Goal: Information Seeking & Learning: Learn about a topic

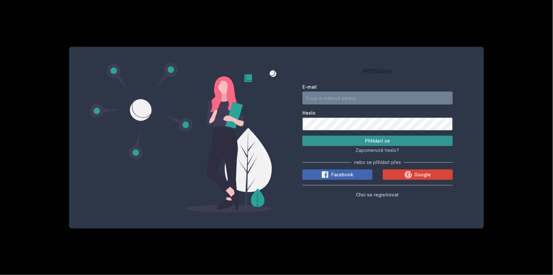
type input "[EMAIL_ADDRESS][DOMAIN_NAME]"
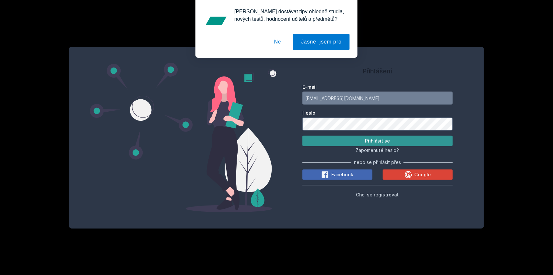
click at [355, 136] on button "Přihlásit se" at bounding box center [378, 141] width 151 height 10
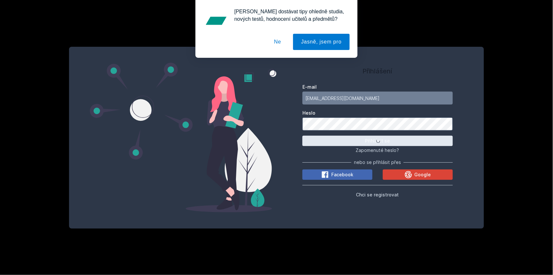
click at [282, 42] on button "Ne" at bounding box center [277, 42] width 23 height 16
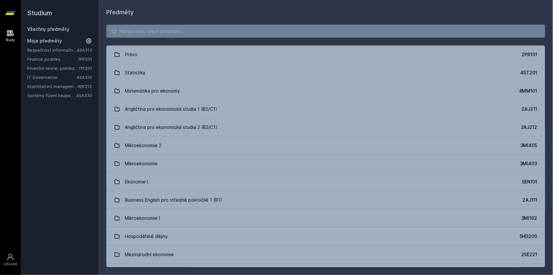
click at [58, 51] on link "Bezpečnost informačních systémů" at bounding box center [52, 50] width 50 height 6
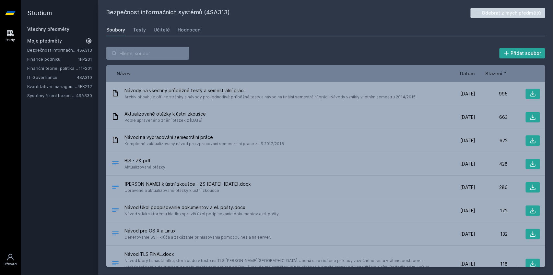
click at [471, 73] on span "Datum" at bounding box center [468, 73] width 15 height 7
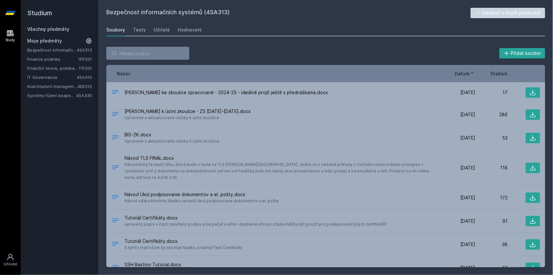
click at [471, 73] on icon at bounding box center [472, 72] width 5 height 5
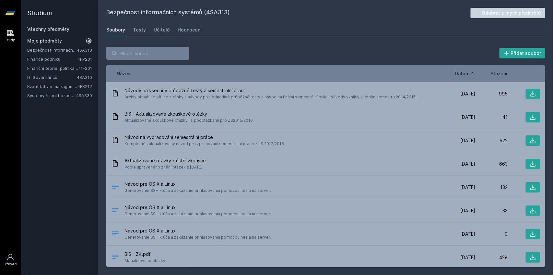
click at [471, 73] on icon at bounding box center [472, 72] width 5 height 5
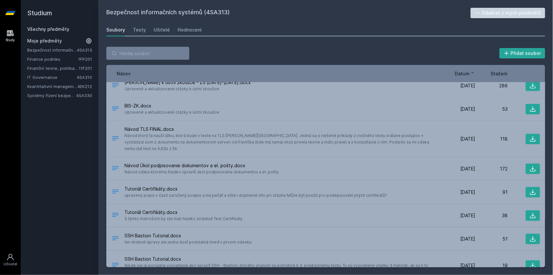
scroll to position [28, 0]
click at [143, 32] on div "Testy" at bounding box center [139, 30] width 13 height 6
